Goal: Find specific page/section: Find specific page/section

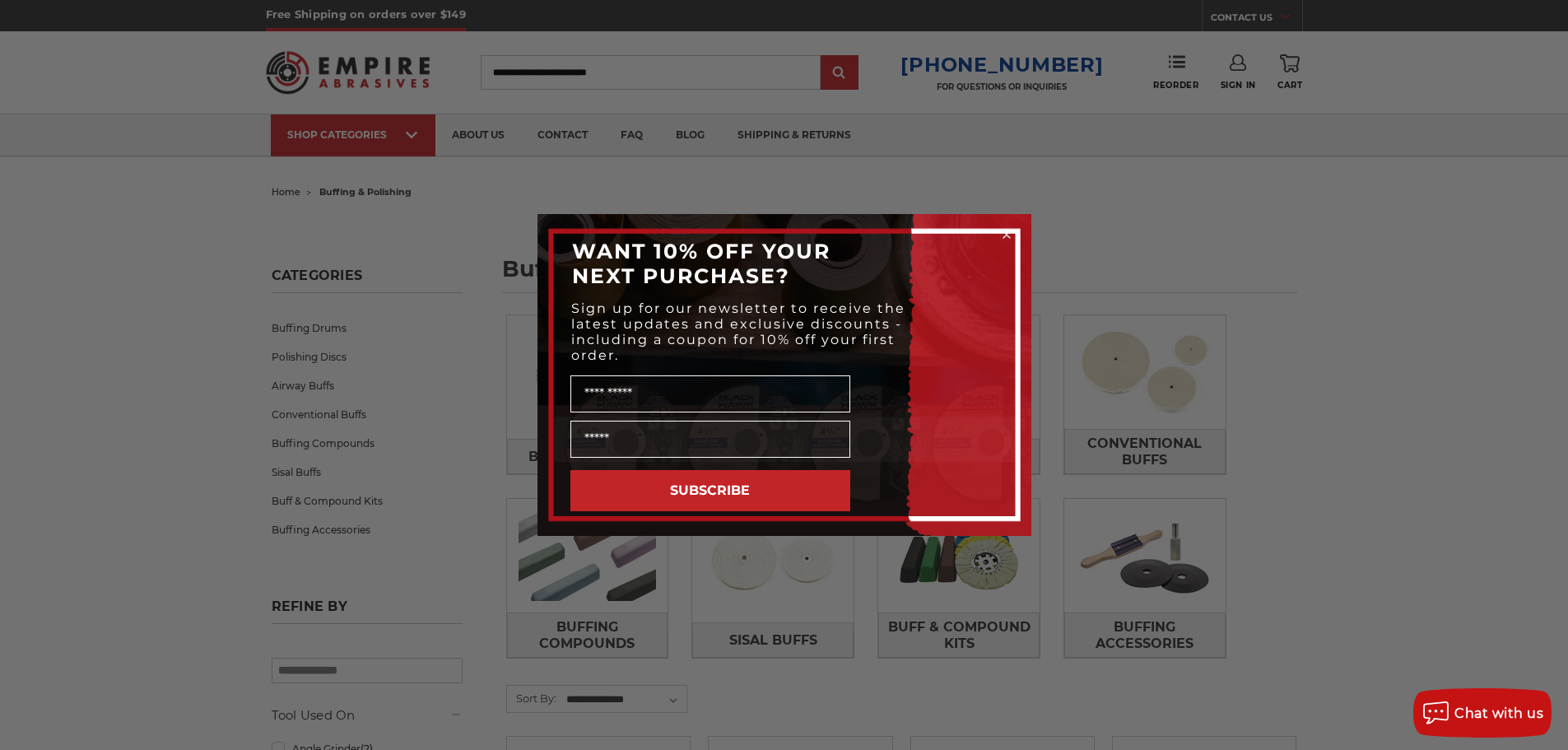
click at [1007, 233] on circle "Close dialog" at bounding box center [1006, 235] width 16 height 16
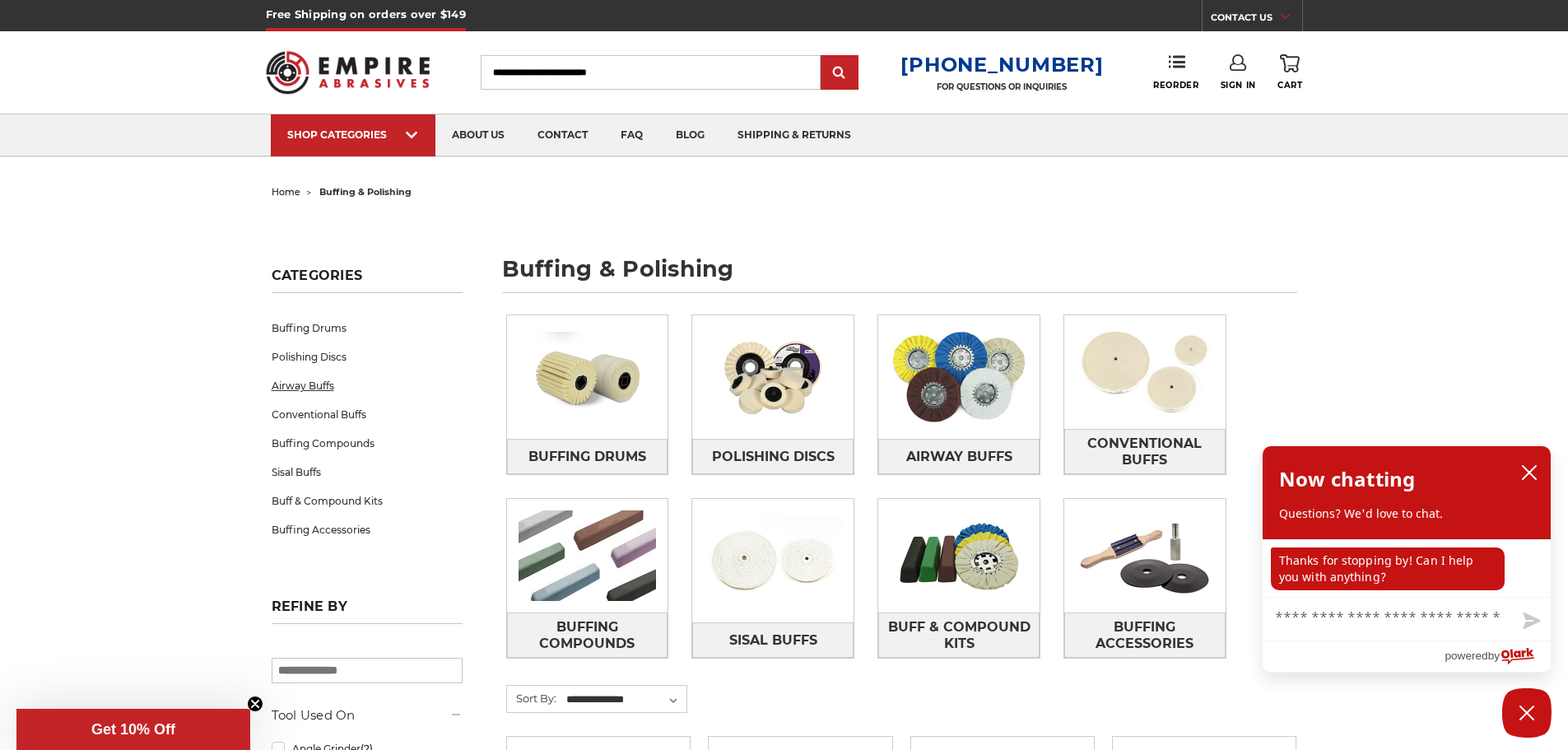
click at [306, 383] on link "Airway Buffs" at bounding box center [367, 386] width 191 height 29
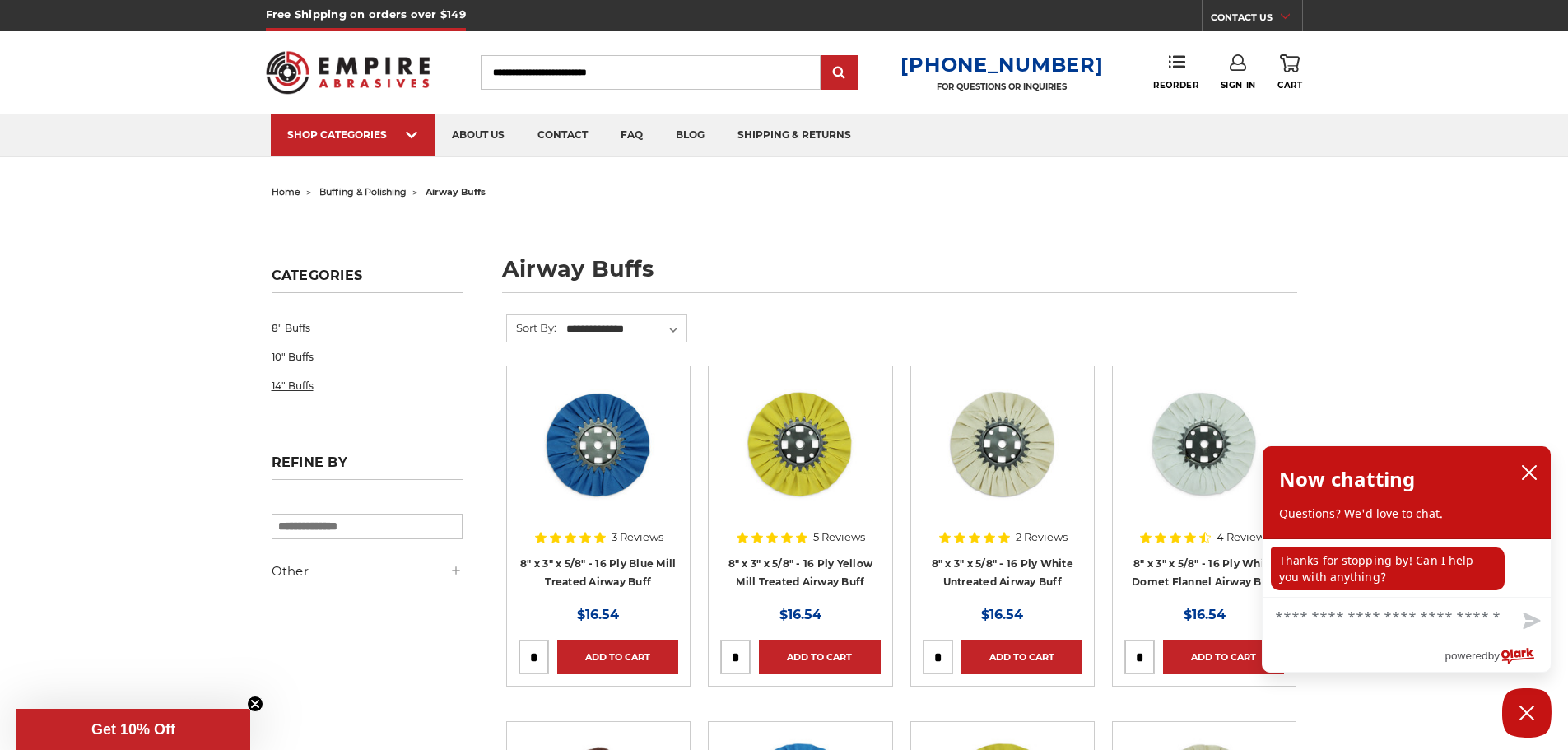
drag, startPoint x: 0, startPoint y: 0, endPoint x: 306, endPoint y: 383, distance: 490.2
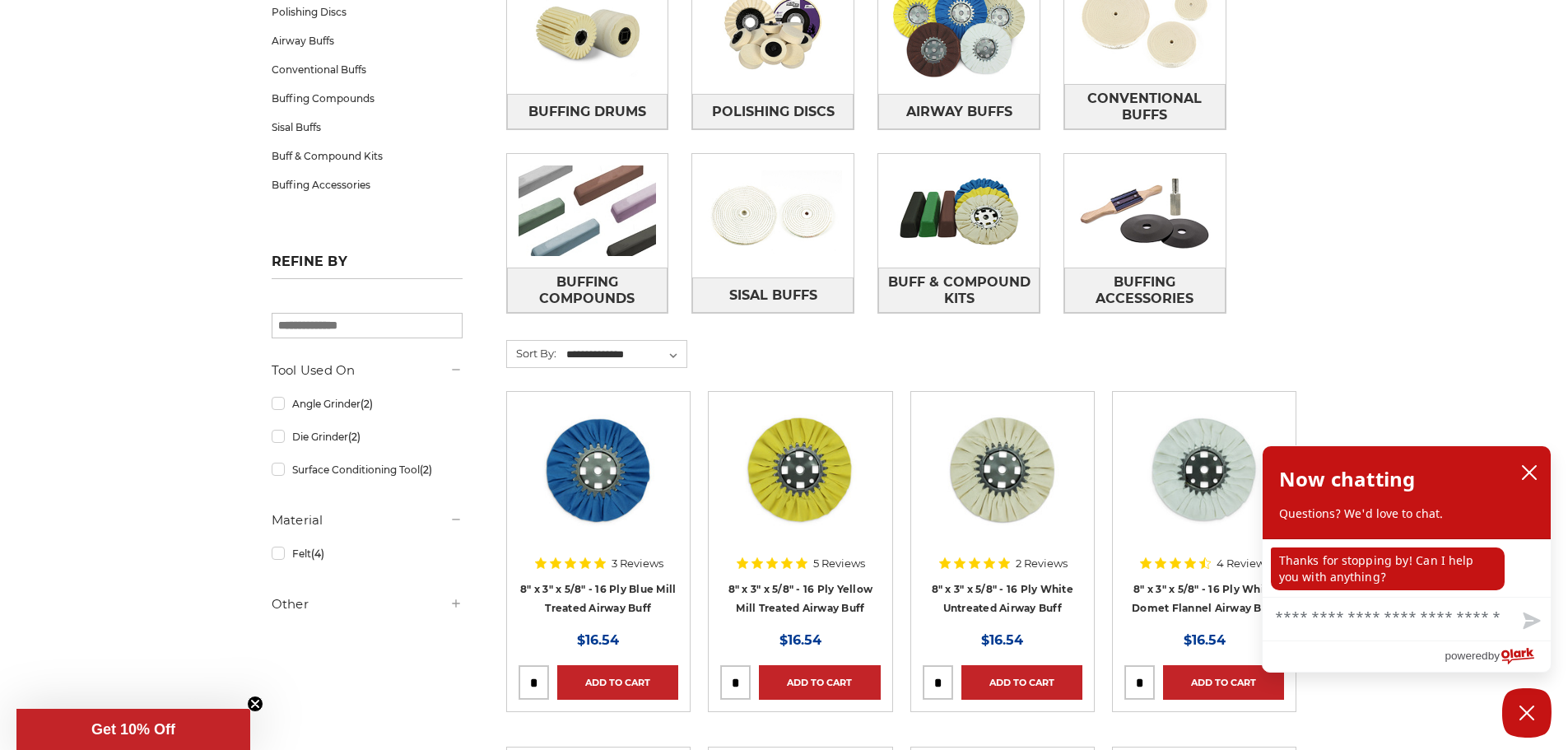
scroll to position [385, 0]
